Goal: Information Seeking & Learning: Learn about a topic

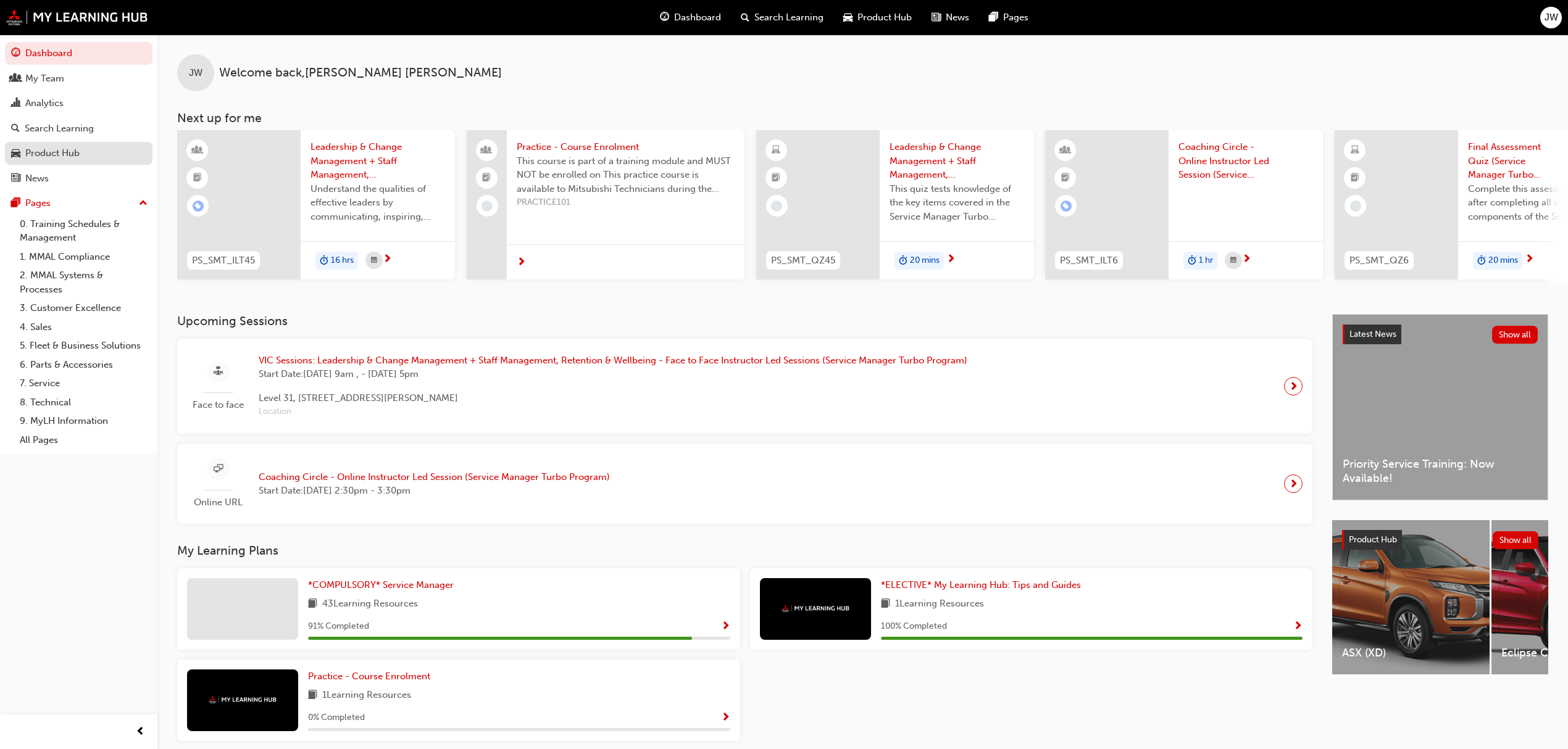
click at [56, 143] on link "Product Hub" at bounding box center [79, 154] width 147 height 23
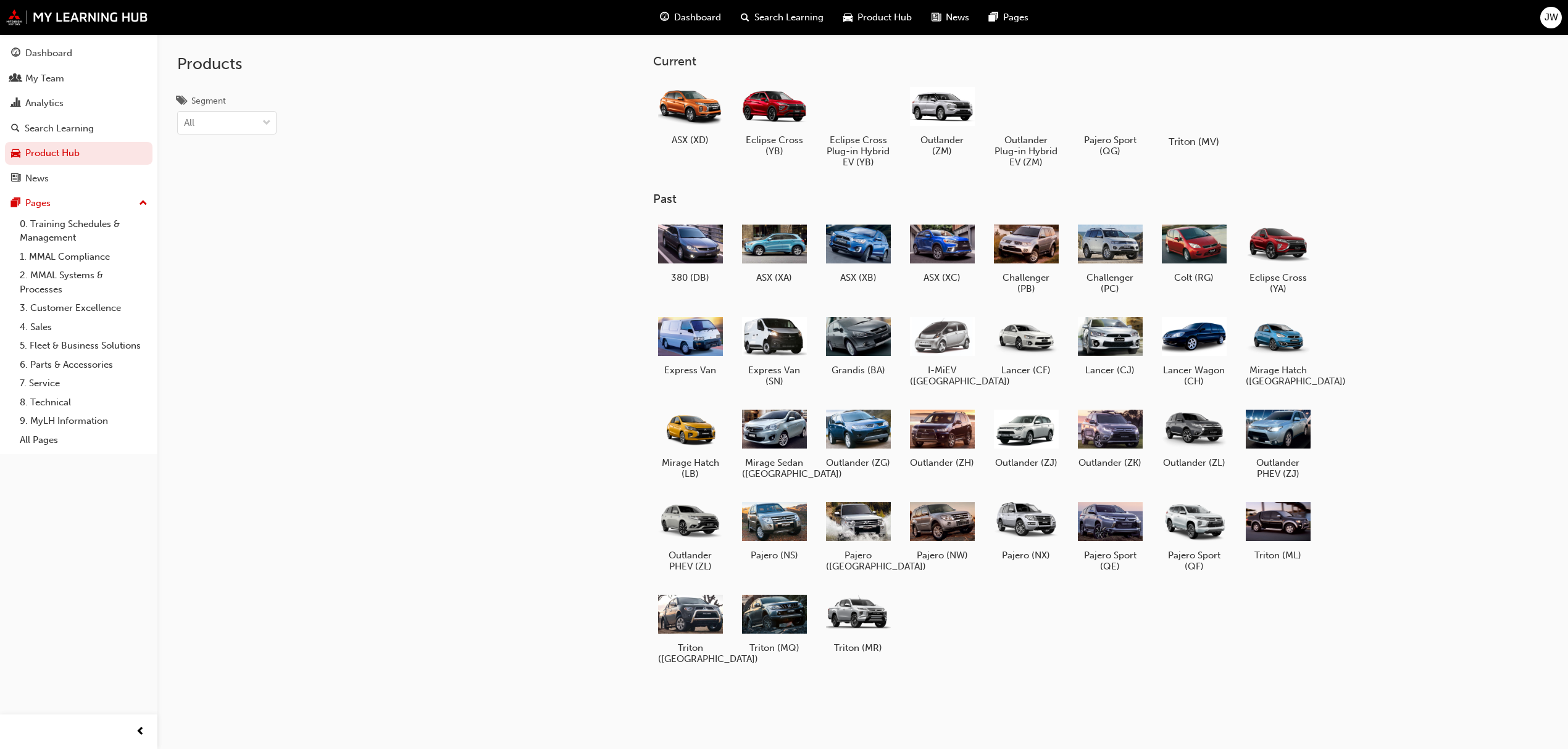
click at [1180, 142] on h5 "Triton (MV)" at bounding box center [1193, 141] width 69 height 11
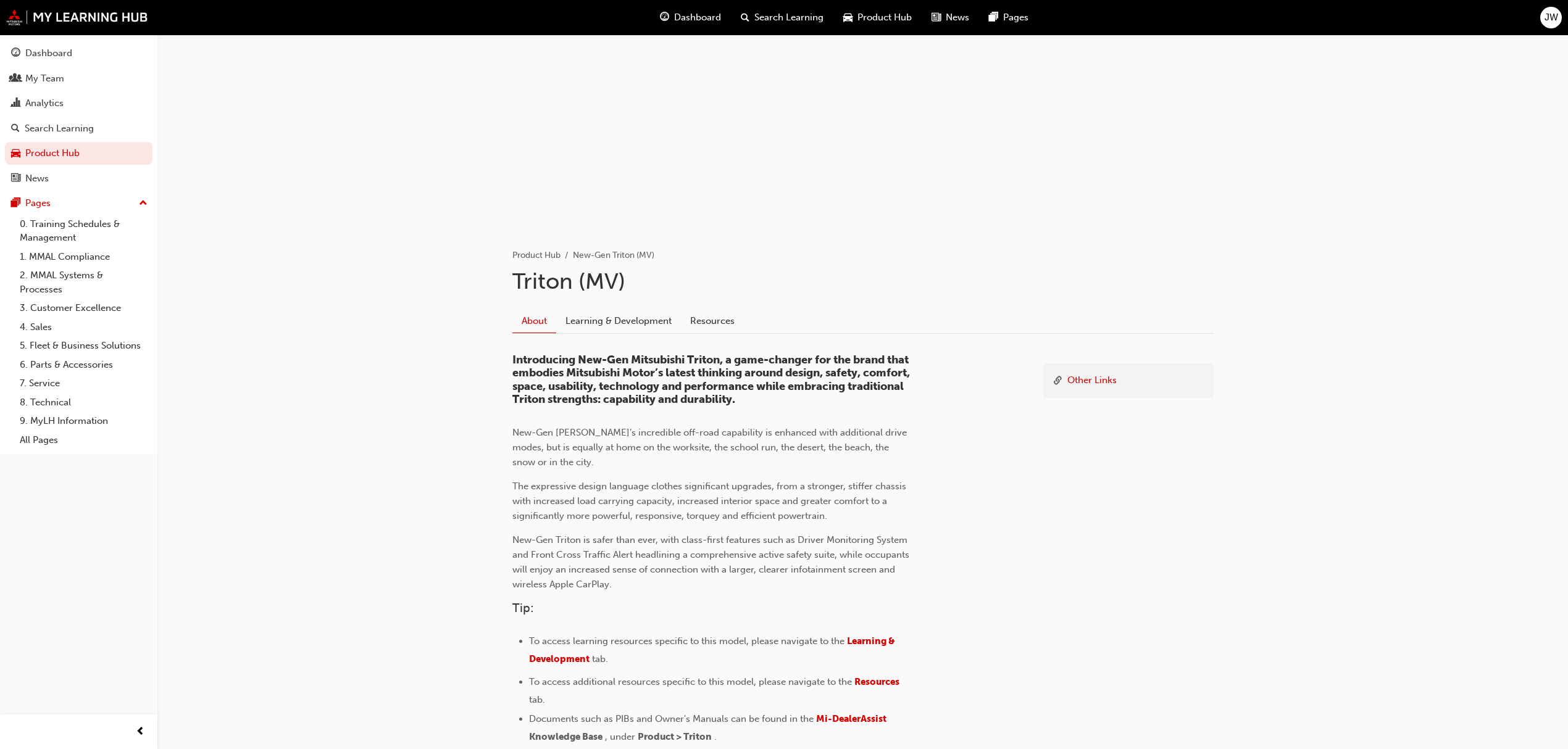
scroll to position [82, 0]
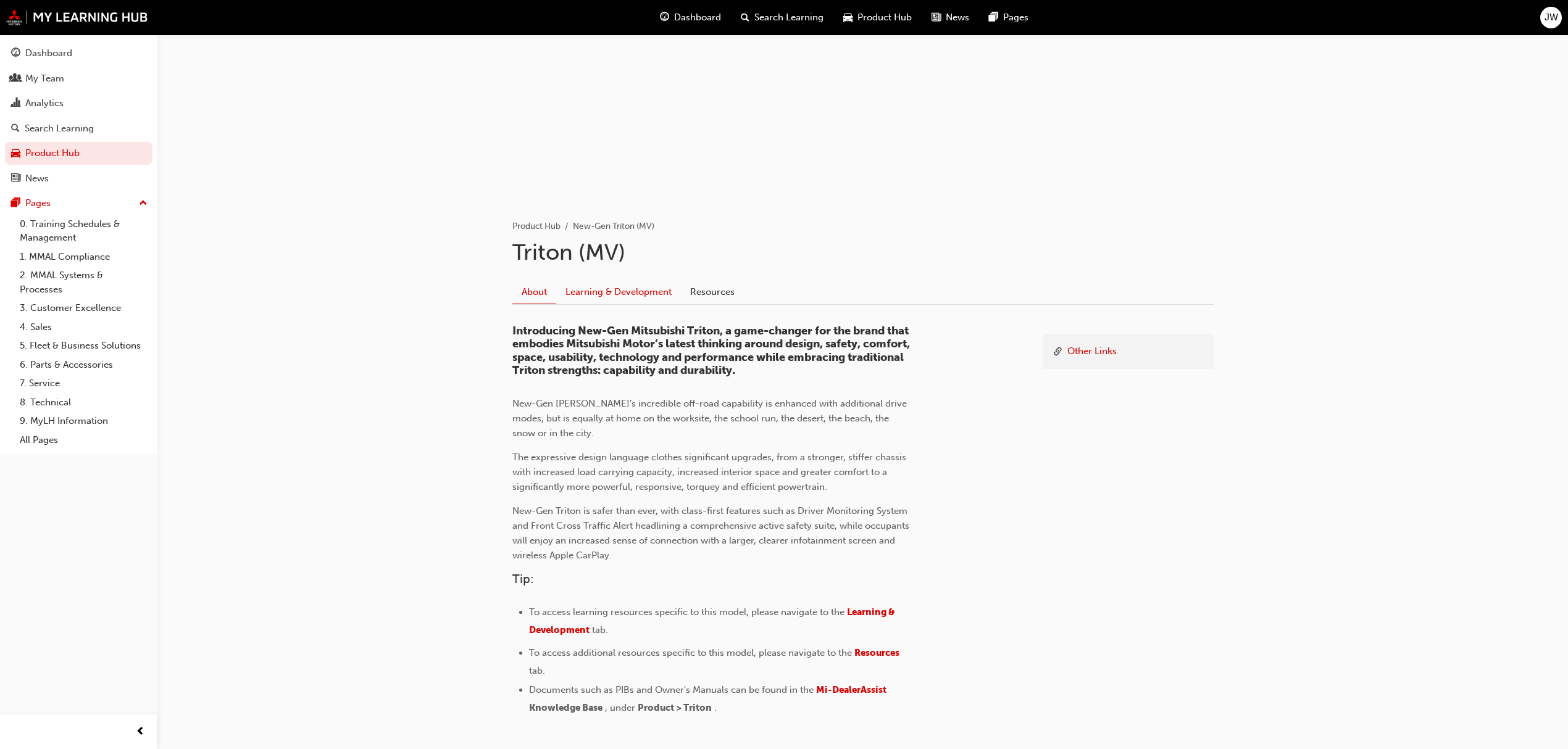
click at [645, 294] on link "Learning & Development" at bounding box center [618, 292] width 124 height 24
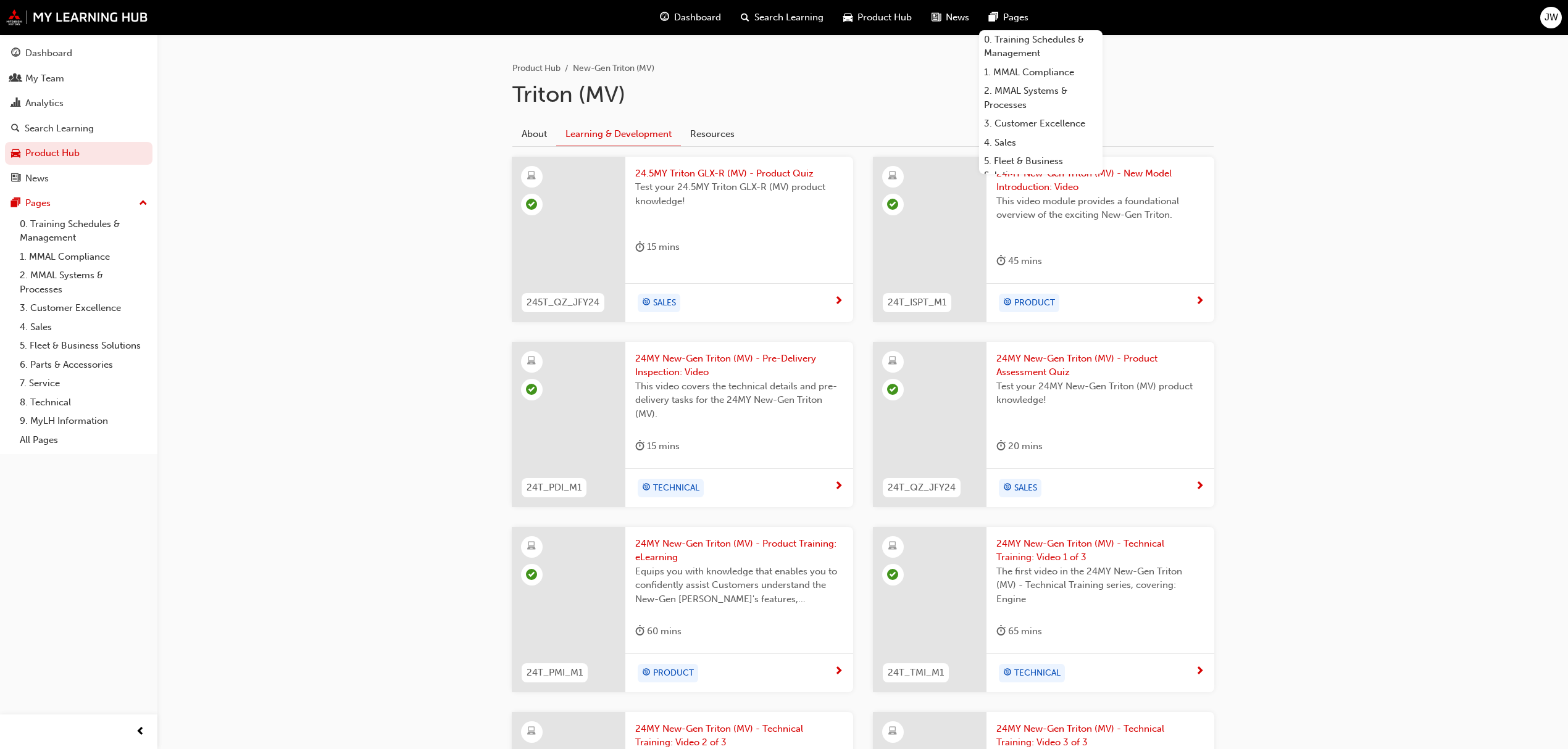
scroll to position [247, 0]
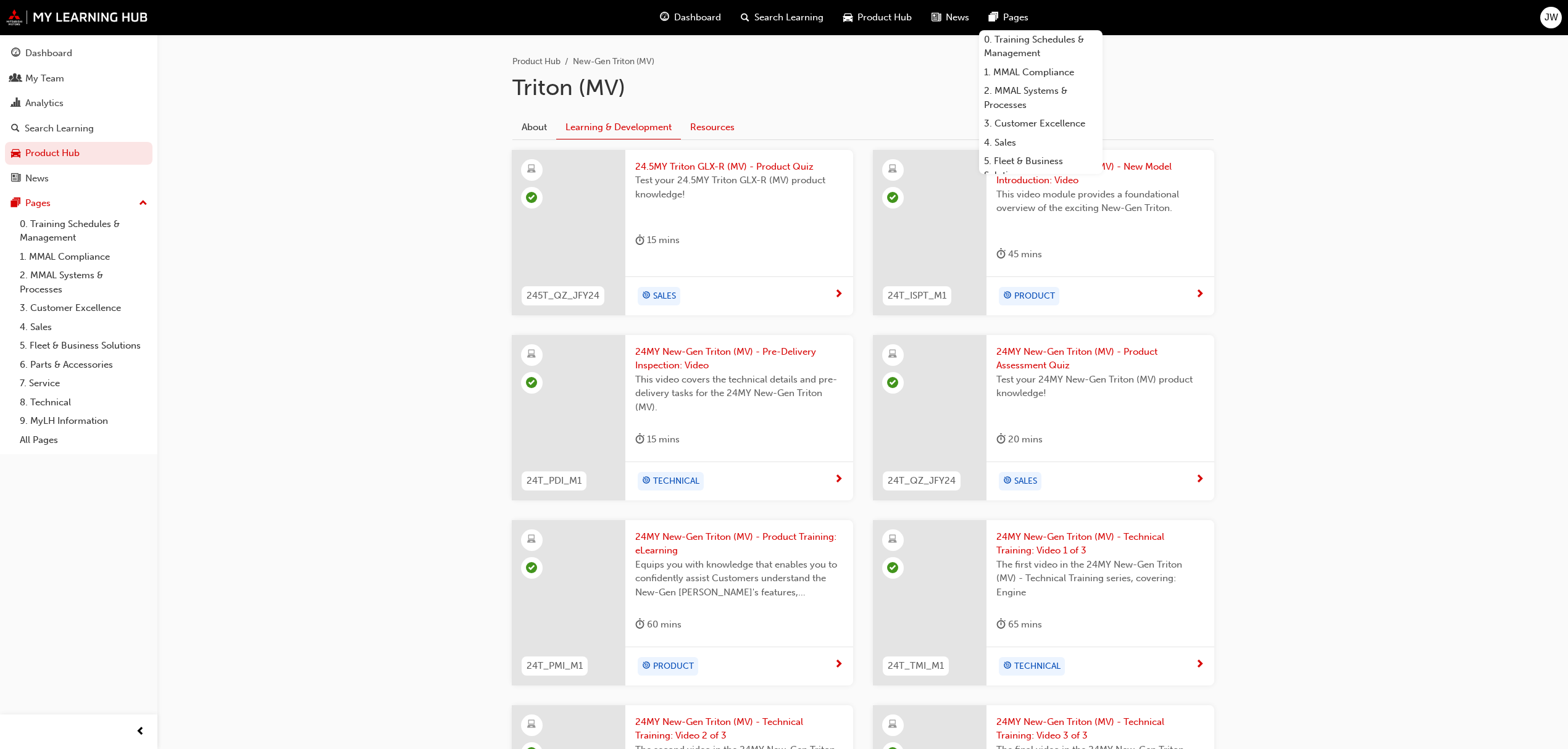
click at [721, 134] on link "Resources" at bounding box center [712, 127] width 63 height 24
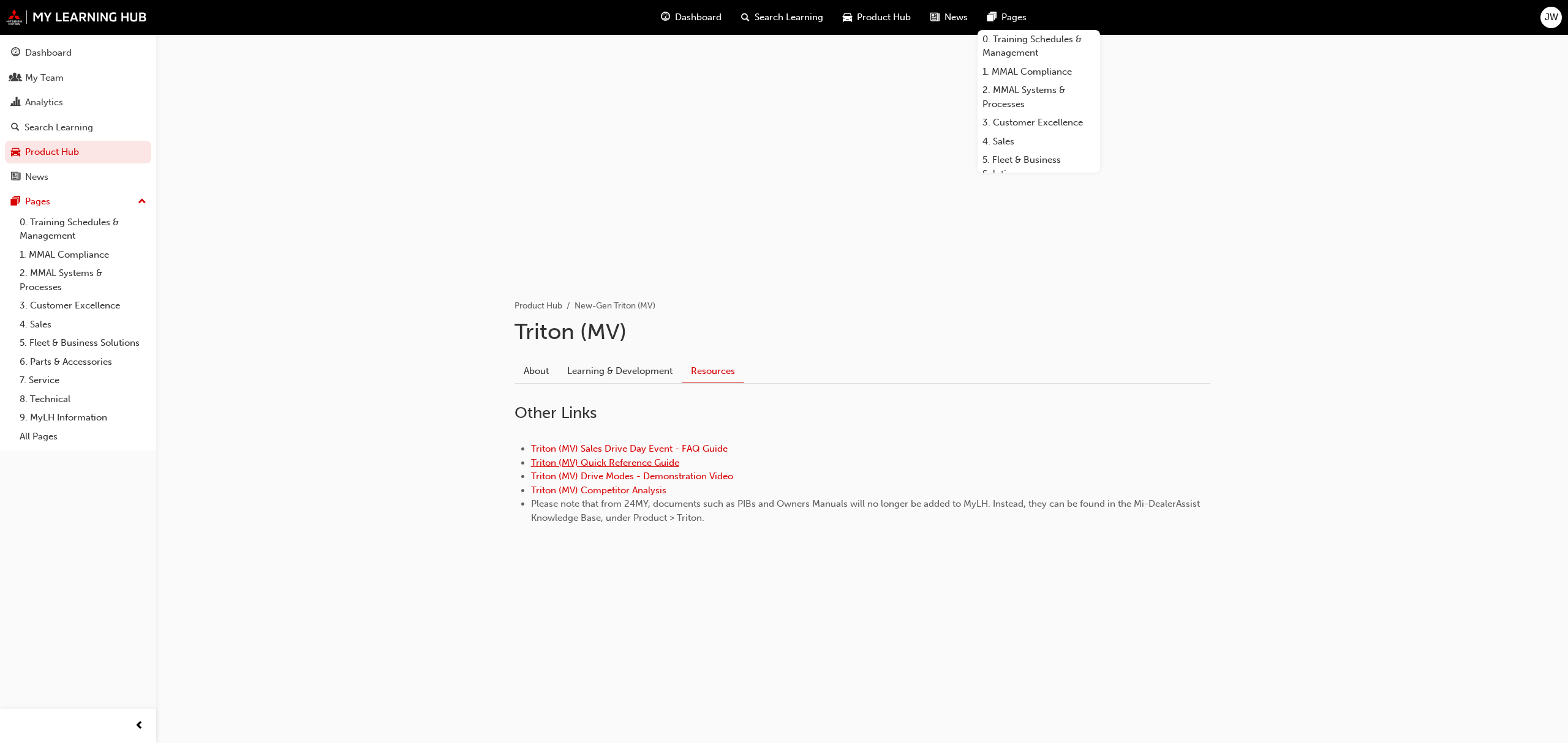
click at [662, 464] on link "Triton (MV) Quick Reference Guide" at bounding box center [605, 463] width 149 height 11
click at [623, 376] on link "Learning & Development" at bounding box center [620, 371] width 123 height 24
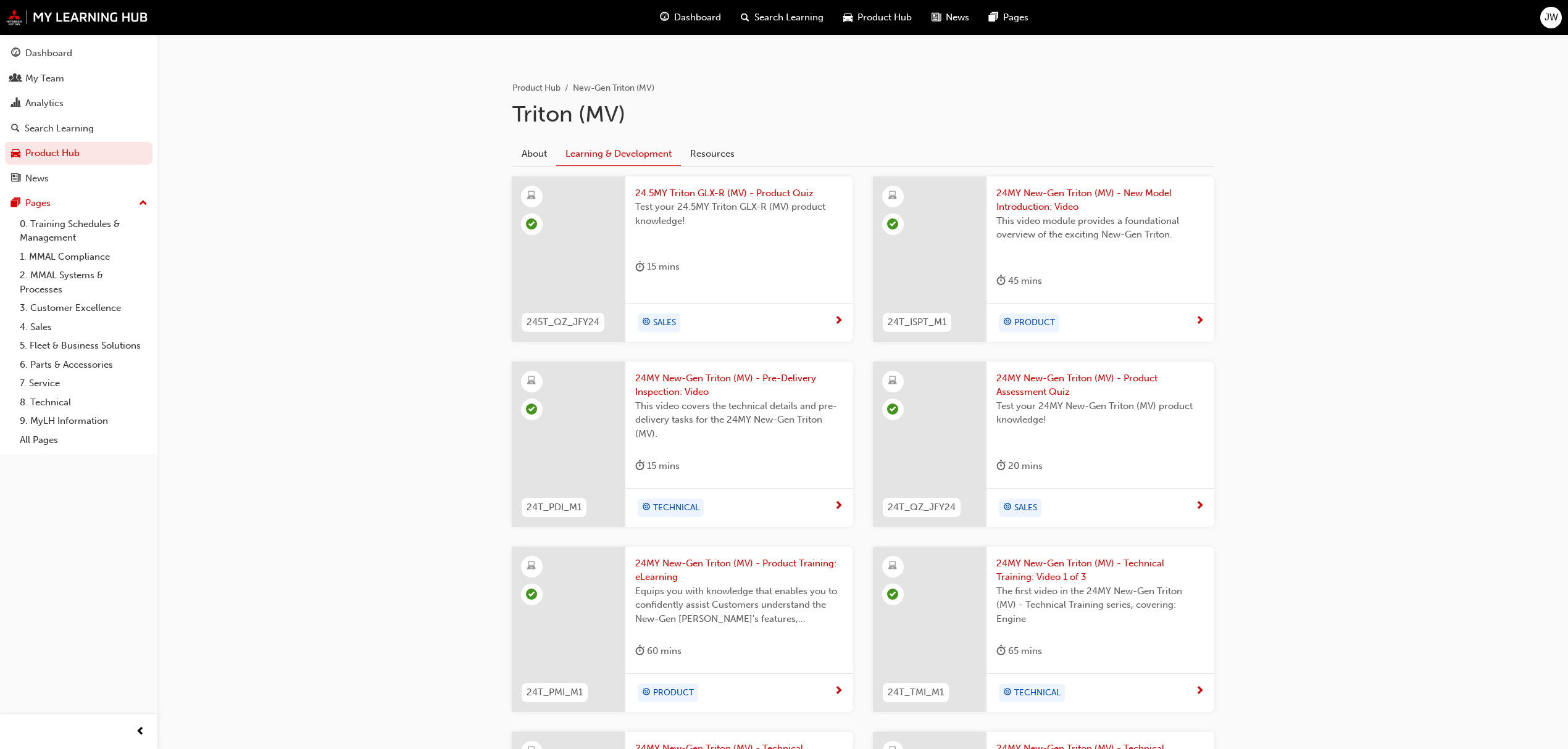
scroll to position [247, 0]
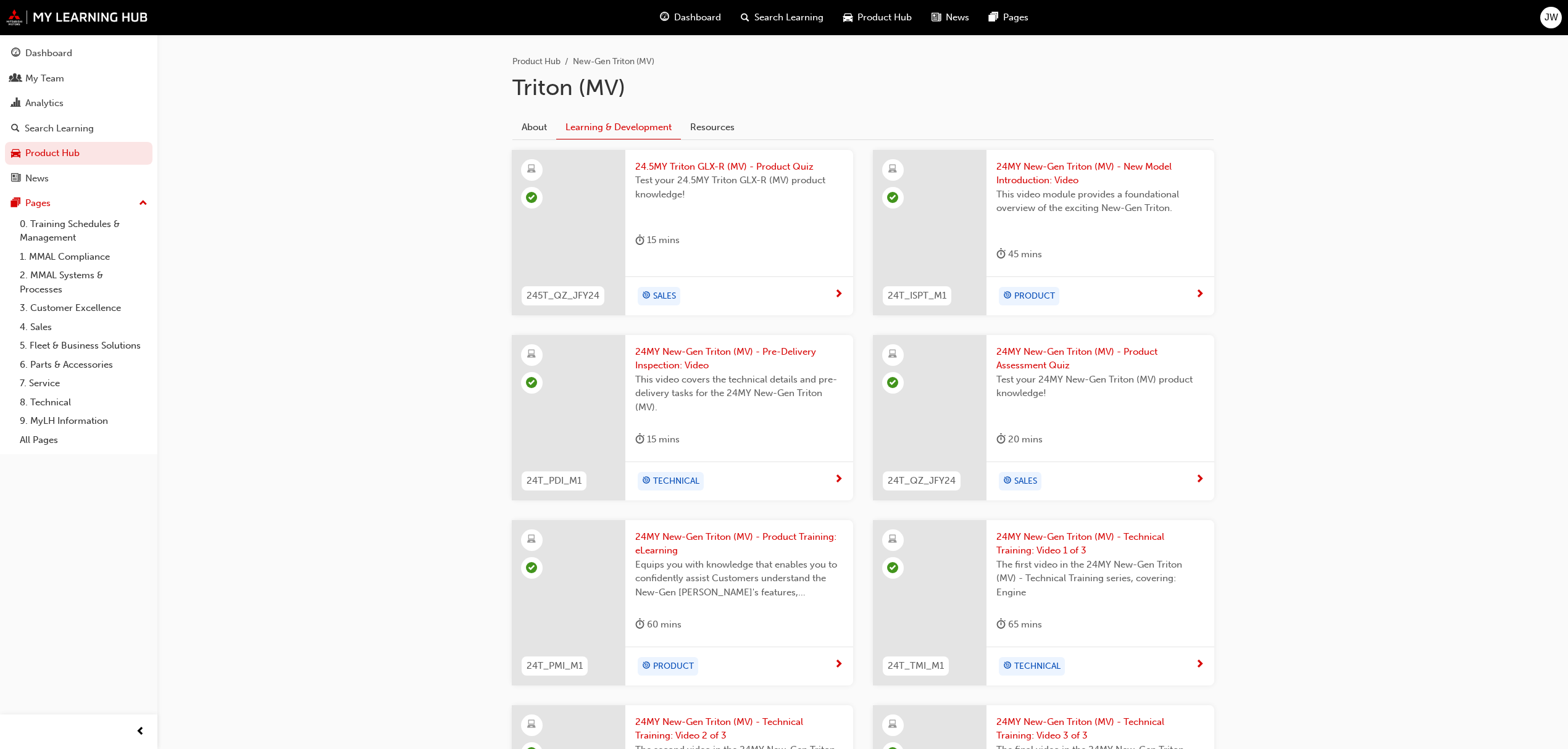
click at [751, 351] on span "24MY New-Gen Triton (MV) - Pre-Delivery Inspection: Video" at bounding box center [739, 359] width 208 height 28
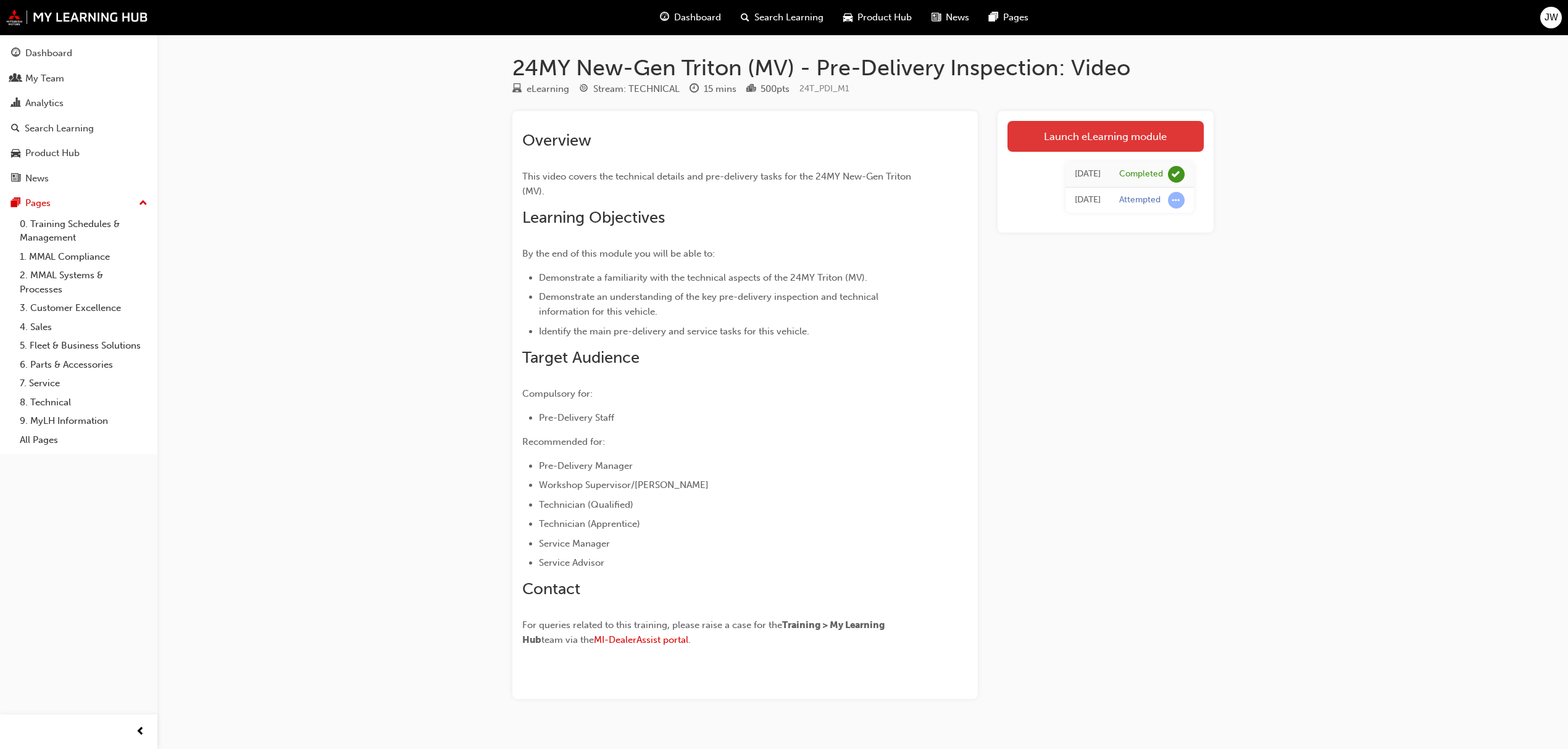
click at [1090, 142] on link "Launch eLearning module" at bounding box center [1106, 137] width 196 height 31
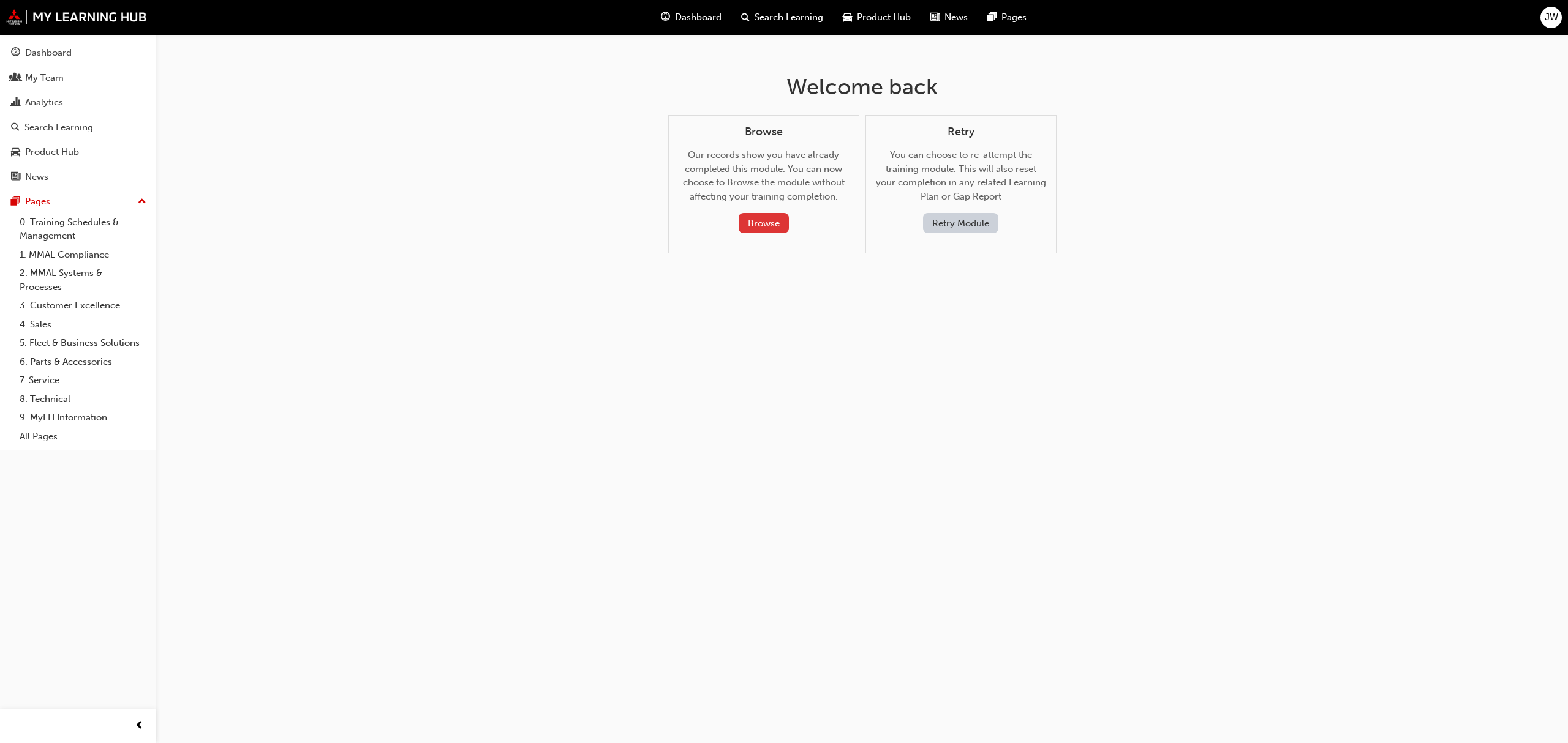
click at [765, 223] on button "Browse" at bounding box center [764, 223] width 50 height 20
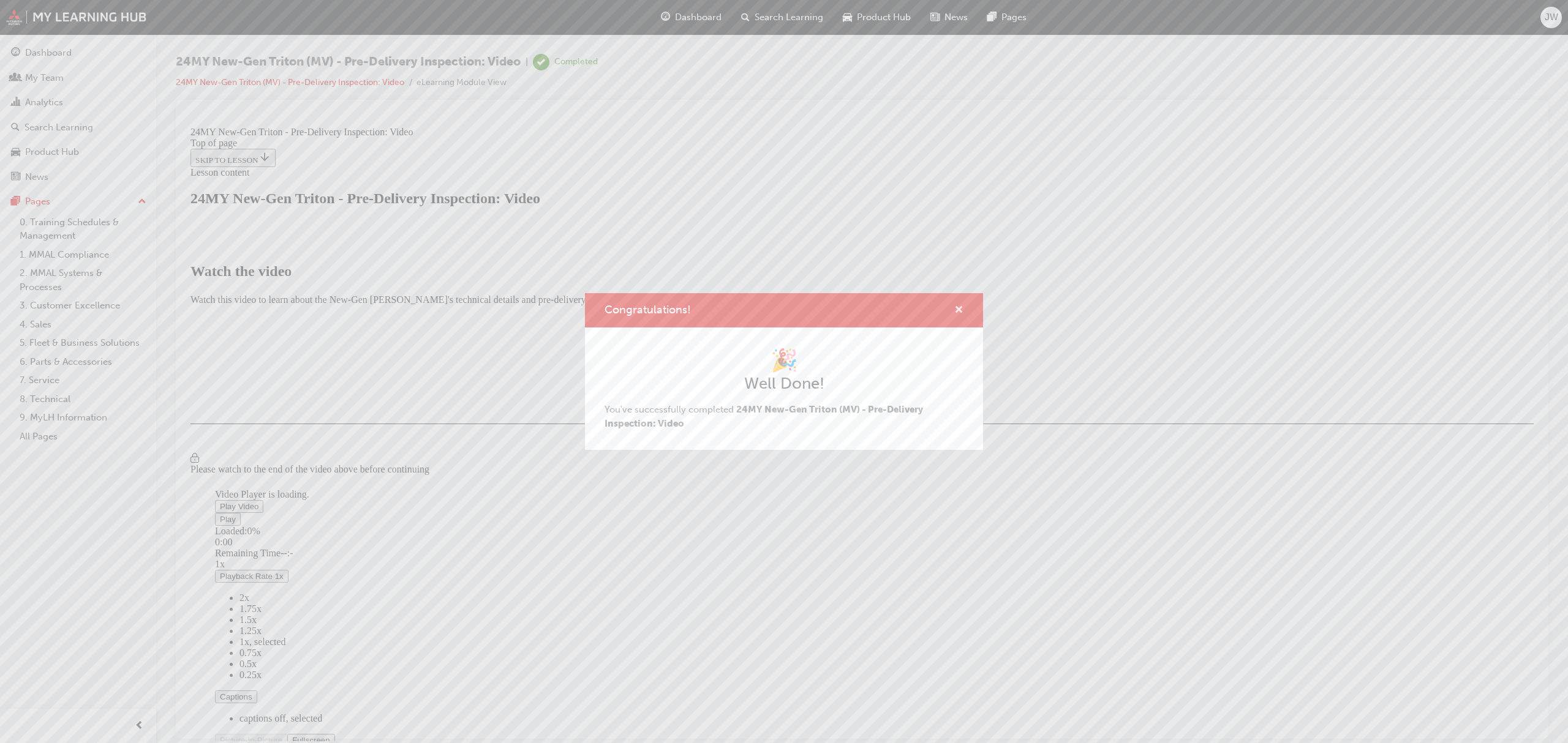
drag, startPoint x: 958, startPoint y: 312, endPoint x: 773, endPoint y: 188, distance: 222.7
click at [958, 312] on span "cross-icon" at bounding box center [958, 311] width 9 height 11
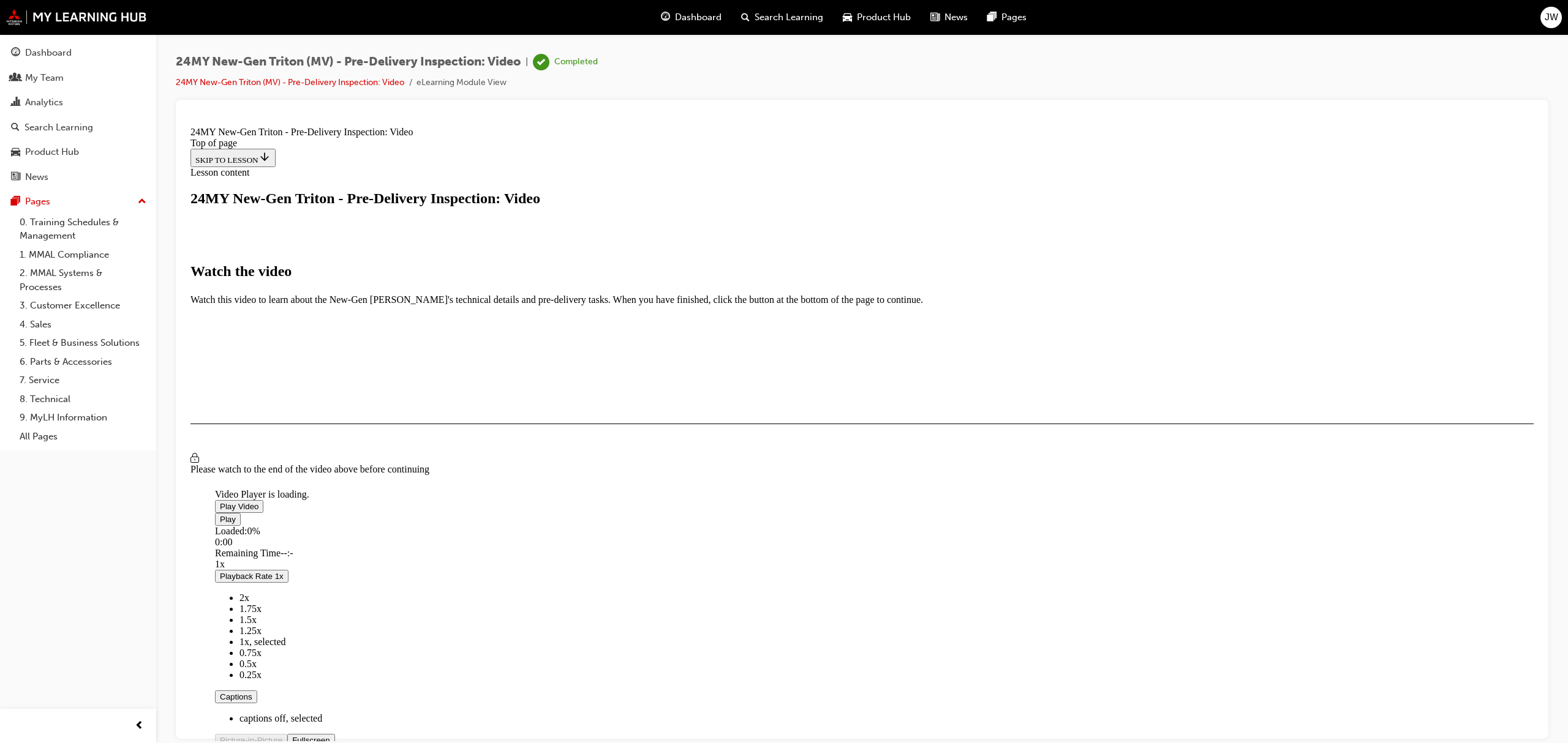
scroll to position [104, 0]
click at [220, 501] on span "Video player" at bounding box center [220, 505] width 0 height 9
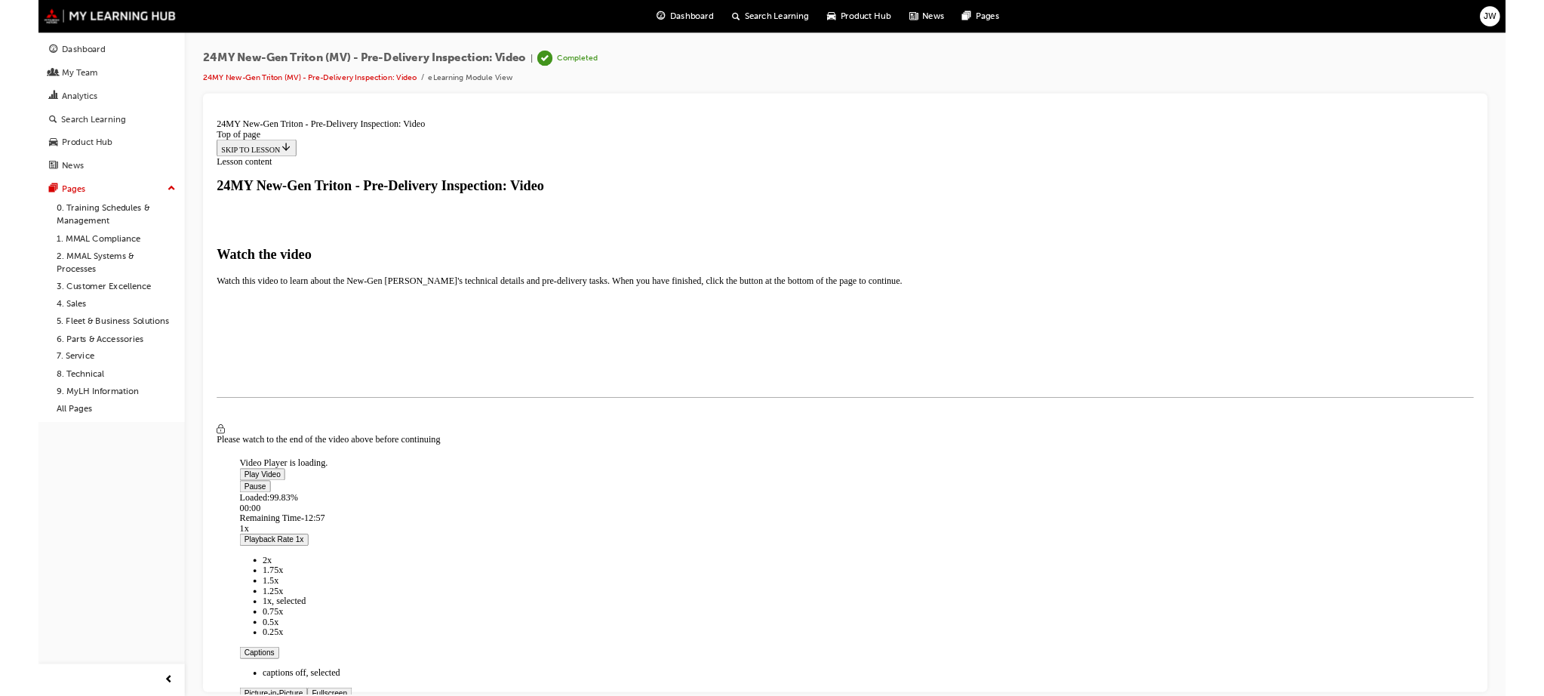
scroll to position [125, 0]
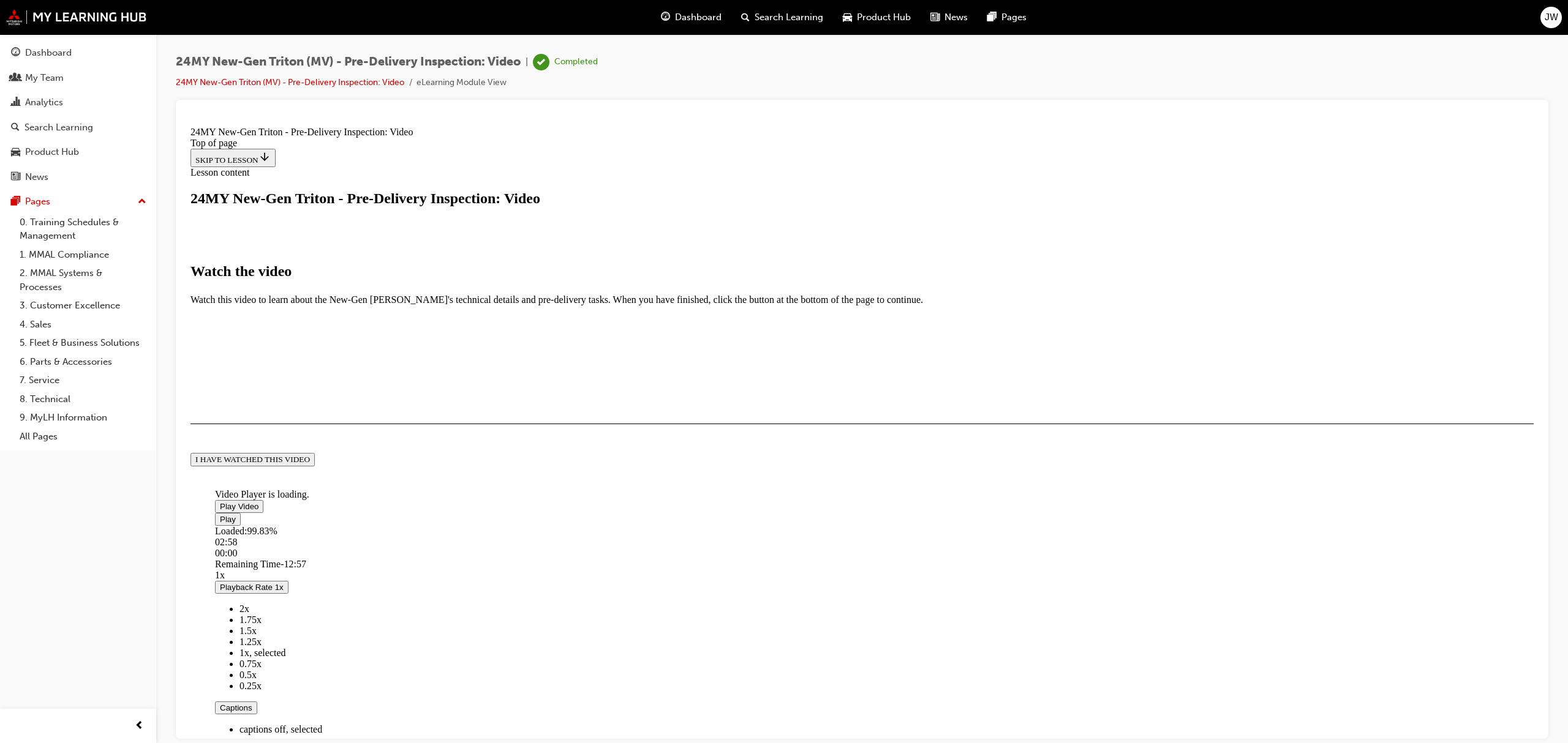
click at [220, 501] on span "Video player" at bounding box center [220, 505] width 0 height 9
drag, startPoint x: 571, startPoint y: 553, endPoint x: 598, endPoint y: 551, distance: 27.1
click at [598, 551] on div "Loaded : 99.99% 00:29 00:11" at bounding box center [803, 542] width 1176 height 33
click at [574, 548] on div "00:15" at bounding box center [803, 542] width 1176 height 11
drag, startPoint x: 575, startPoint y: 556, endPoint x: 640, endPoint y: 556, distance: 65.0
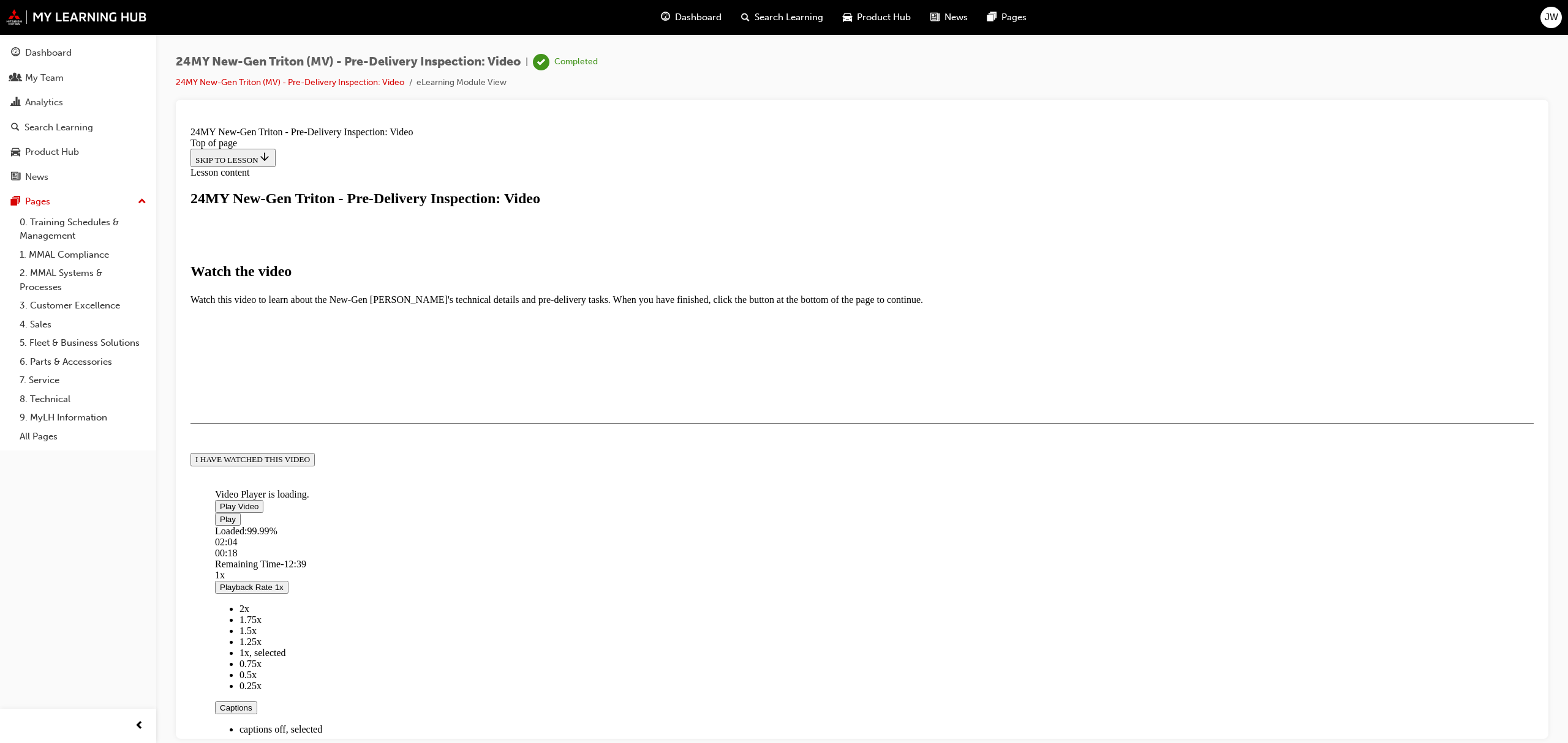
click at [640, 556] on div "Loaded : 99.99% 02:04 00:18" at bounding box center [803, 542] width 1176 height 33
click at [683, 548] on div "03:23" at bounding box center [803, 542] width 1176 height 11
click at [704, 553] on div "Loaded : 99.99% 03:59 03:23" at bounding box center [803, 542] width 1176 height 33
click at [723, 553] on div "Loaded : 99.99% 04:31 04:01" at bounding box center [803, 542] width 1176 height 33
click at [738, 553] on div "Loaded : 99.99% 04:58 04:34" at bounding box center [803, 542] width 1176 height 33
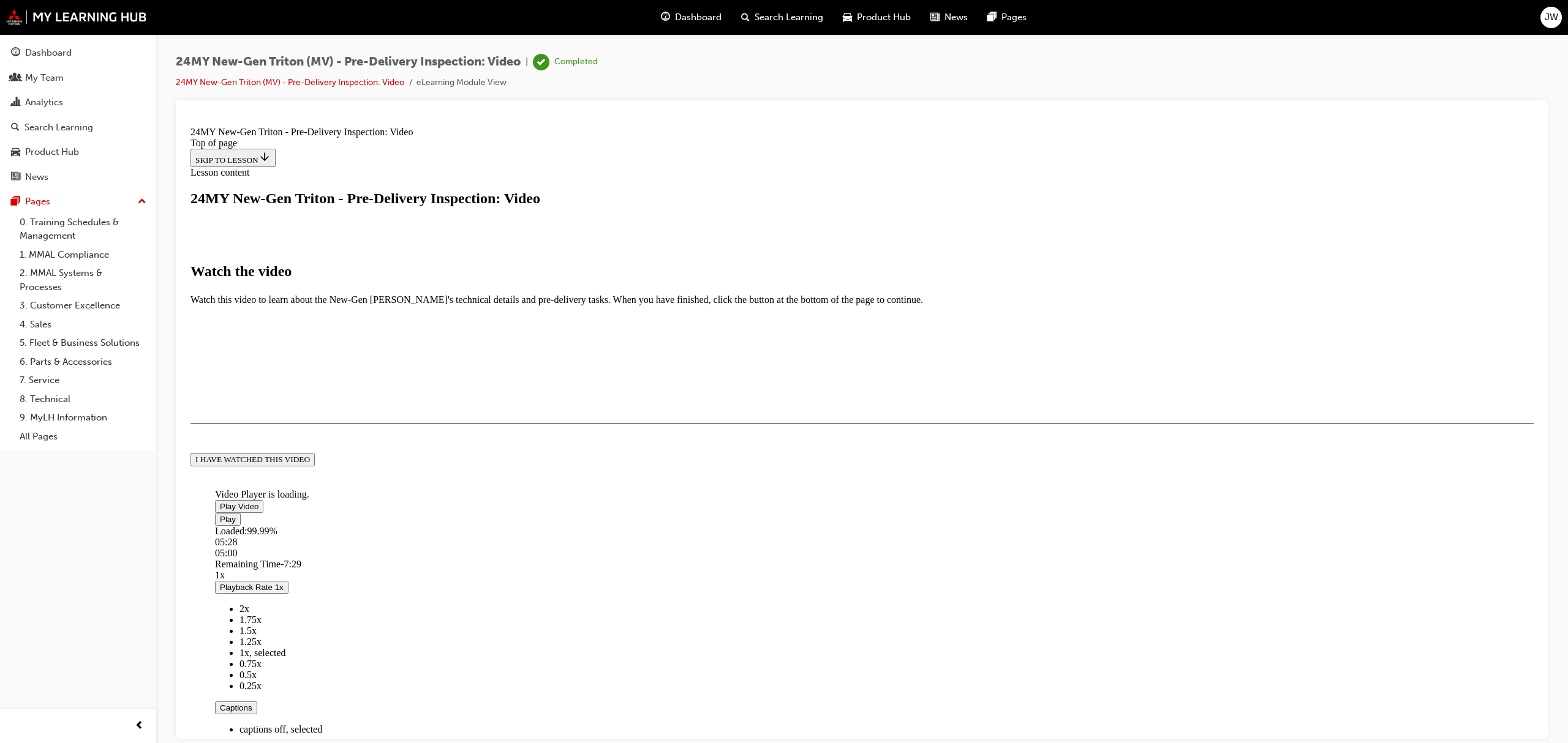
click at [756, 553] on div "Loaded : 99.99% 05:28 05:00" at bounding box center [803, 542] width 1176 height 33
click at [773, 548] on div "05:59" at bounding box center [803, 542] width 1176 height 11
click at [799, 556] on div "Loaded : 99.99% 06:42 05:59" at bounding box center [803, 542] width 1176 height 33
click at [815, 556] on div "Loaded : 99.99% 07:10 06:46" at bounding box center [803, 542] width 1176 height 33
click at [824, 556] on div "Loaded : 99.99% 07:26 07:10" at bounding box center [803, 542] width 1176 height 33
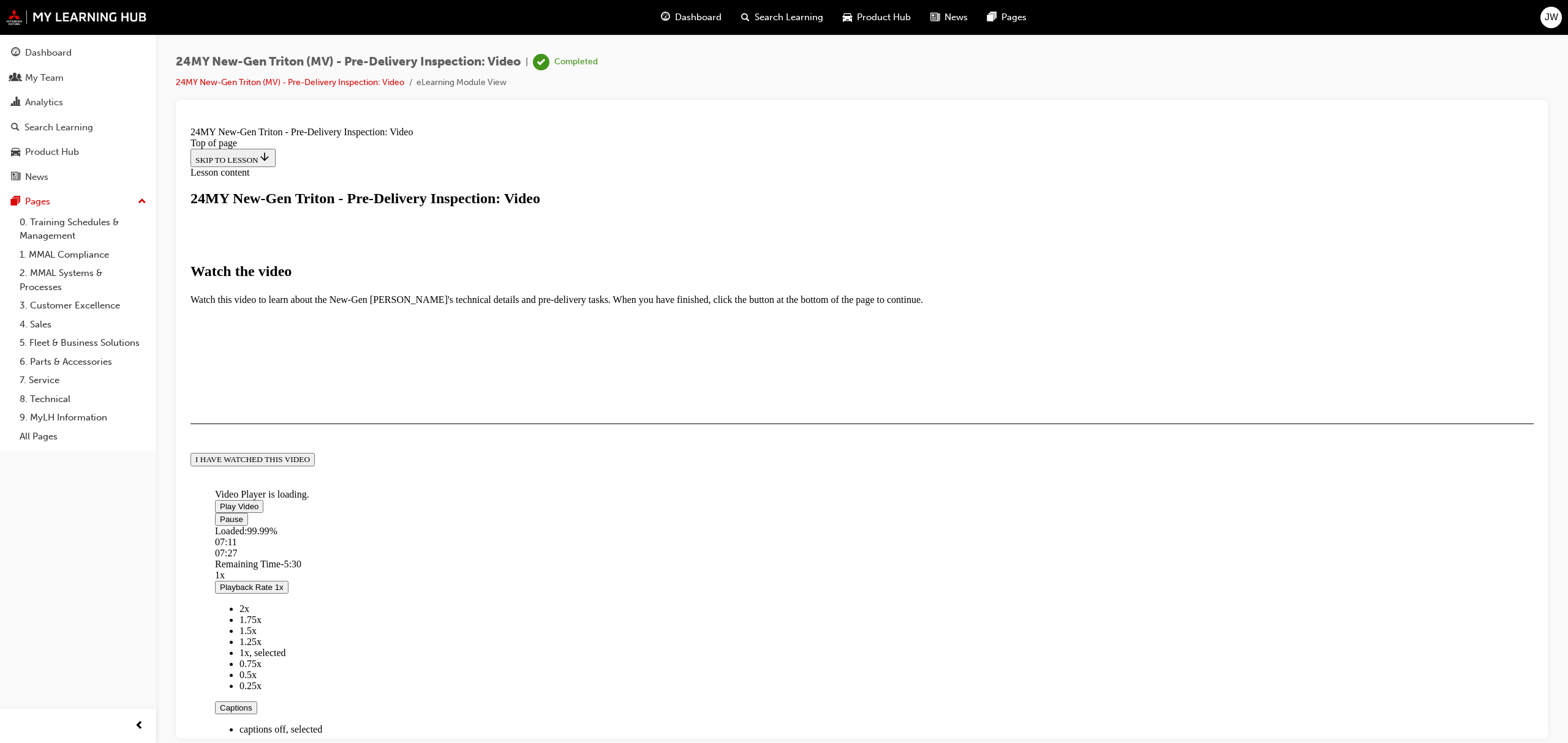
click at [816, 556] on div "Loaded : 99.99% 07:11 07:27" at bounding box center [803, 542] width 1176 height 33
click at [888, 548] on div "09:18" at bounding box center [803, 542] width 1176 height 11
click at [898, 548] on div "09:34" at bounding box center [803, 542] width 1176 height 11
drag, startPoint x: 907, startPoint y: 556, endPoint x: 919, endPoint y: 556, distance: 12.0
click at [908, 548] on div "09:49" at bounding box center [803, 542] width 1176 height 11
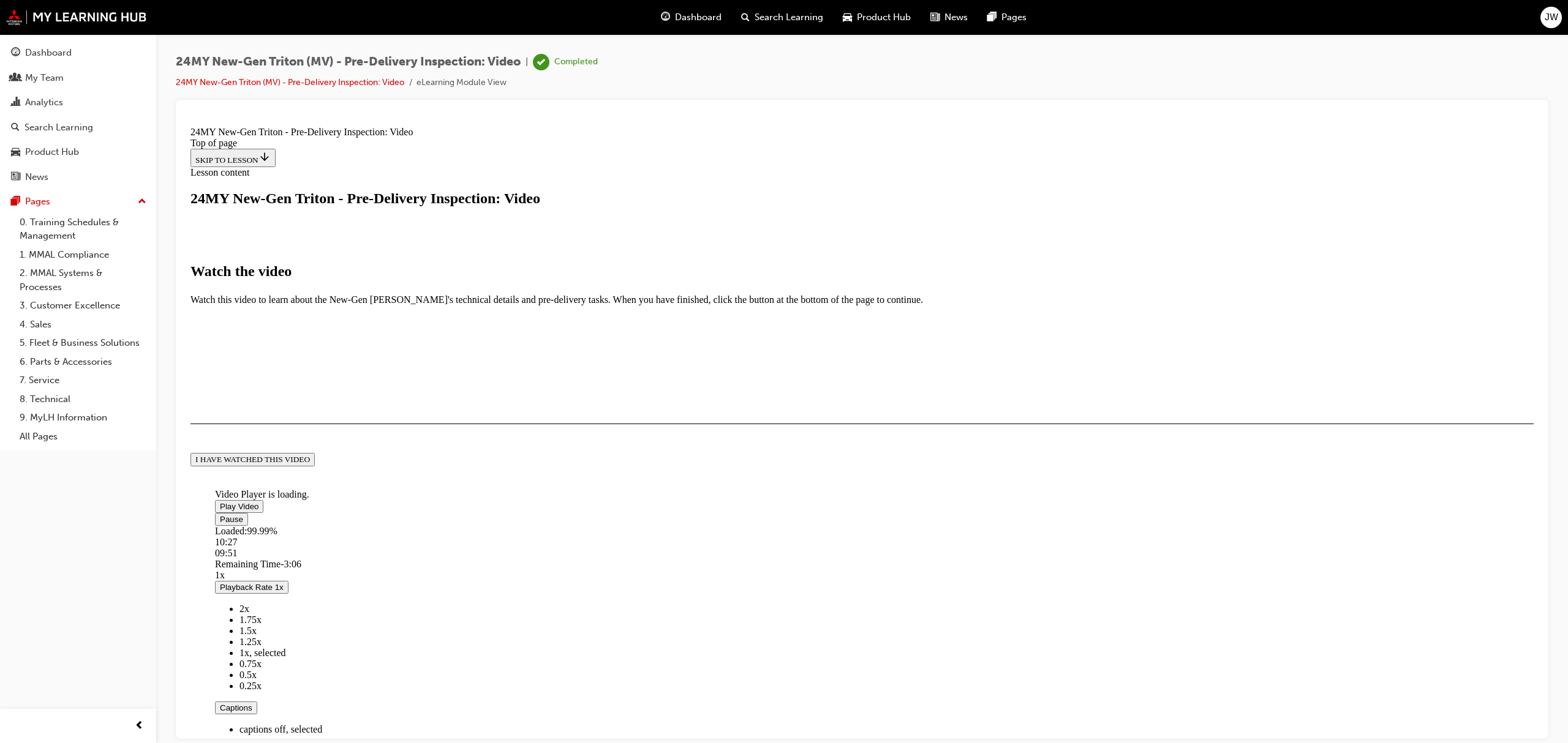
click at [928, 553] on div "Loaded : 99.99% 10:27 09:51" at bounding box center [803, 542] width 1176 height 33
click at [947, 548] on div "10:57" at bounding box center [803, 542] width 1176 height 11
click at [963, 553] on div "Loaded : 99.99% 11:25 10:59" at bounding box center [803, 542] width 1176 height 33
click at [973, 556] on div "Loaded : 99.99% 11:44 11:44" at bounding box center [803, 542] width 1176 height 33
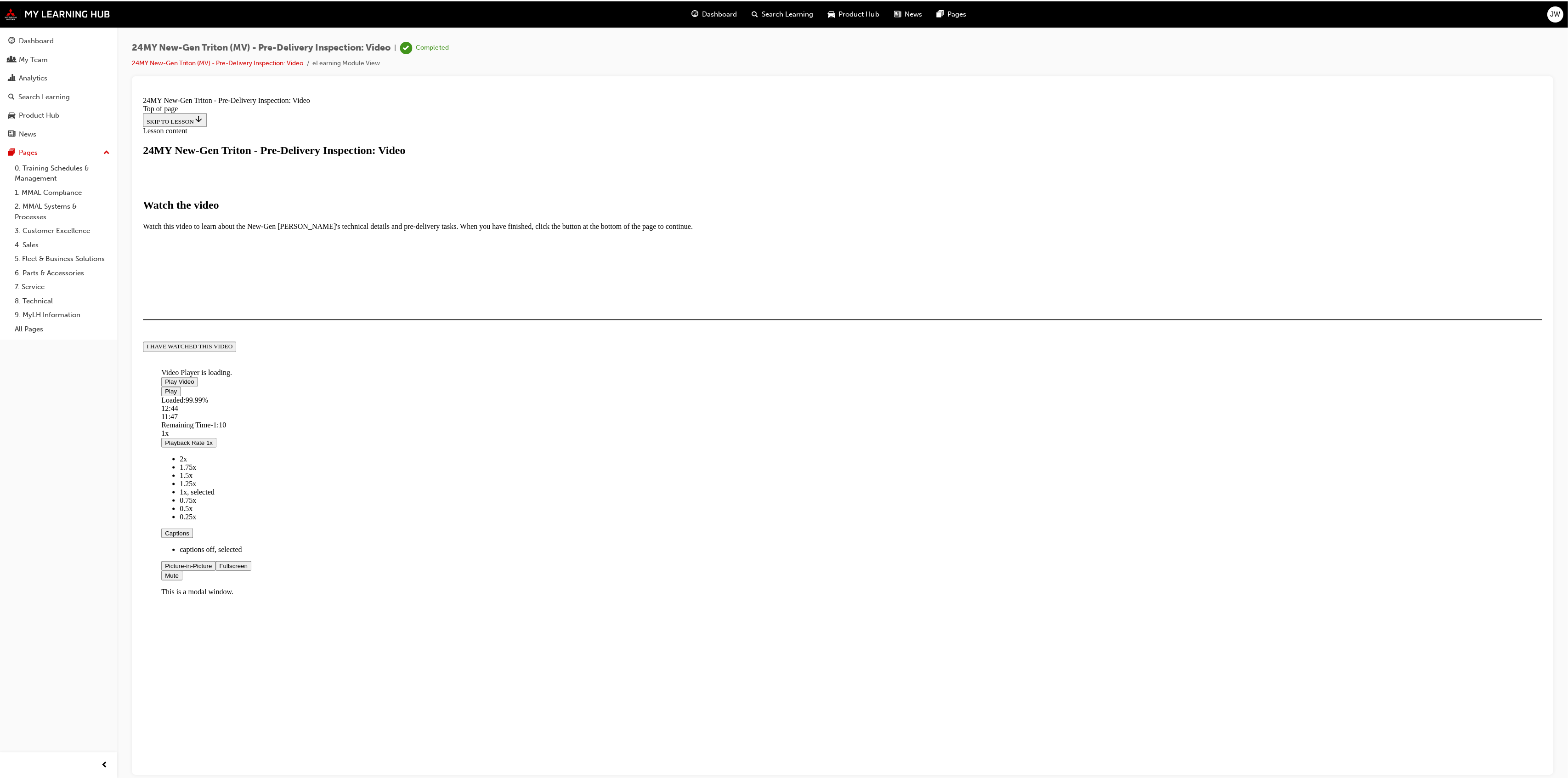
scroll to position [0, 0]
